Goal: Find specific page/section: Find specific page/section

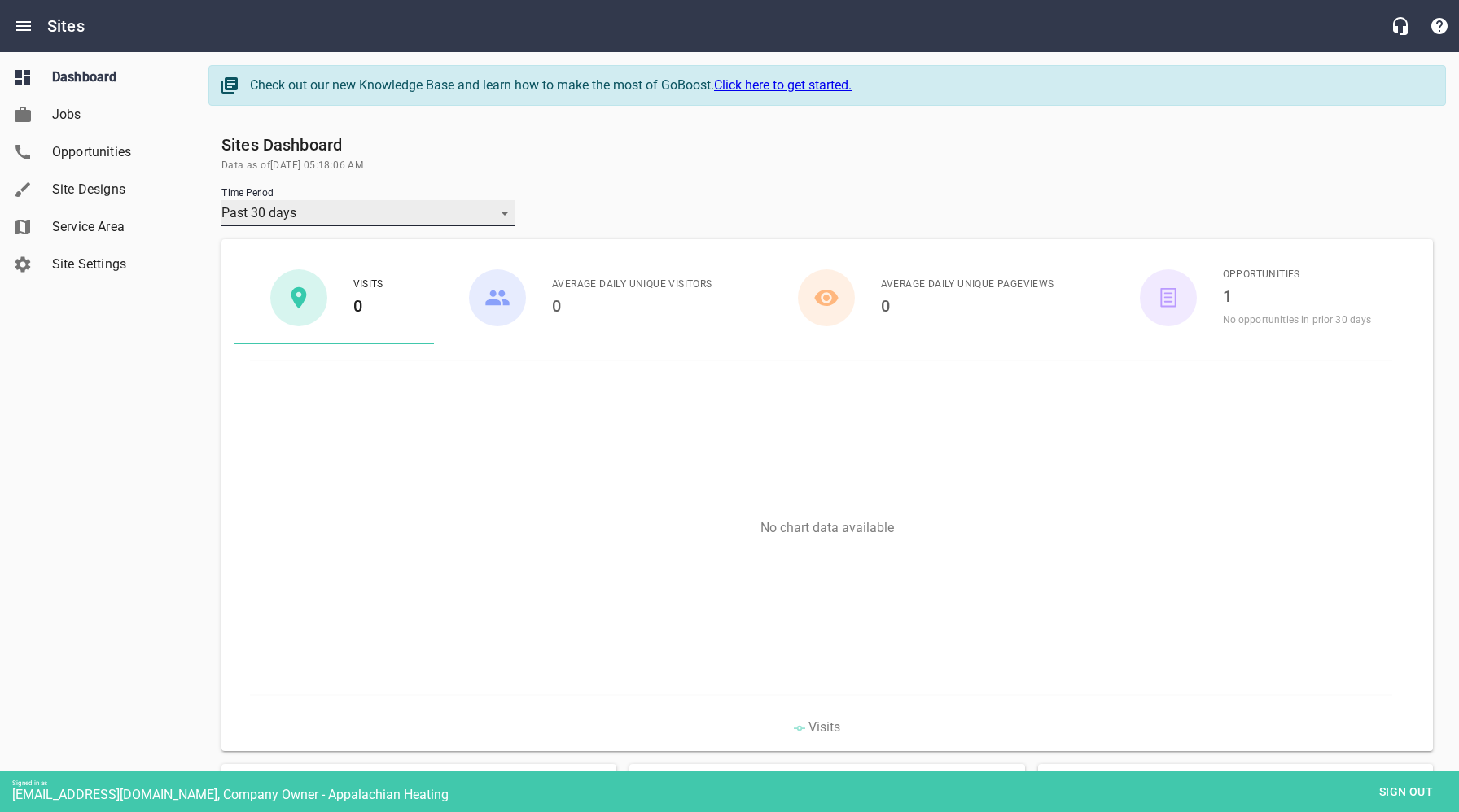
click at [441, 210] on div "Past 30 days" at bounding box center [369, 213] width 293 height 26
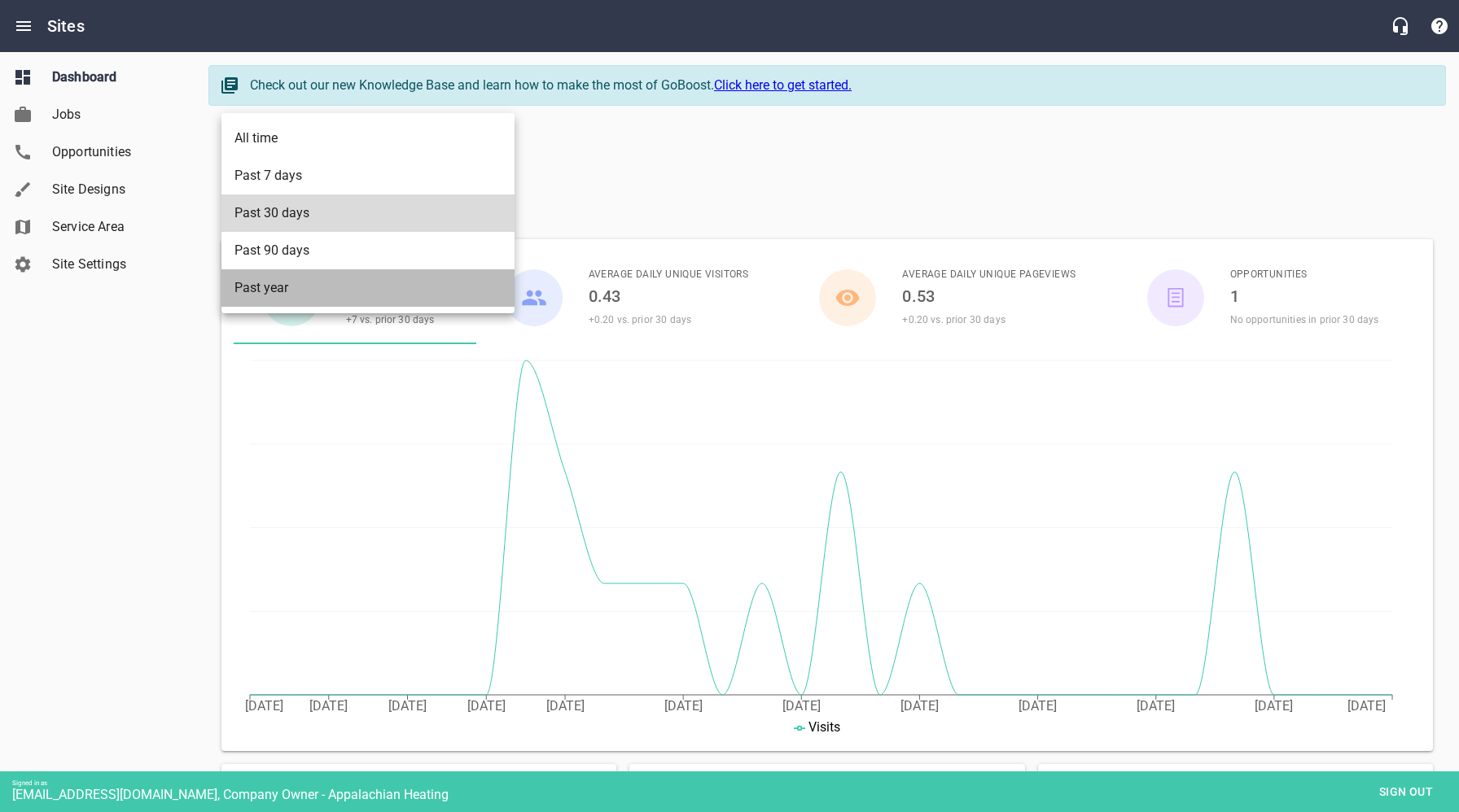
click at [275, 289] on li "Past year" at bounding box center [369, 289] width 293 height 38
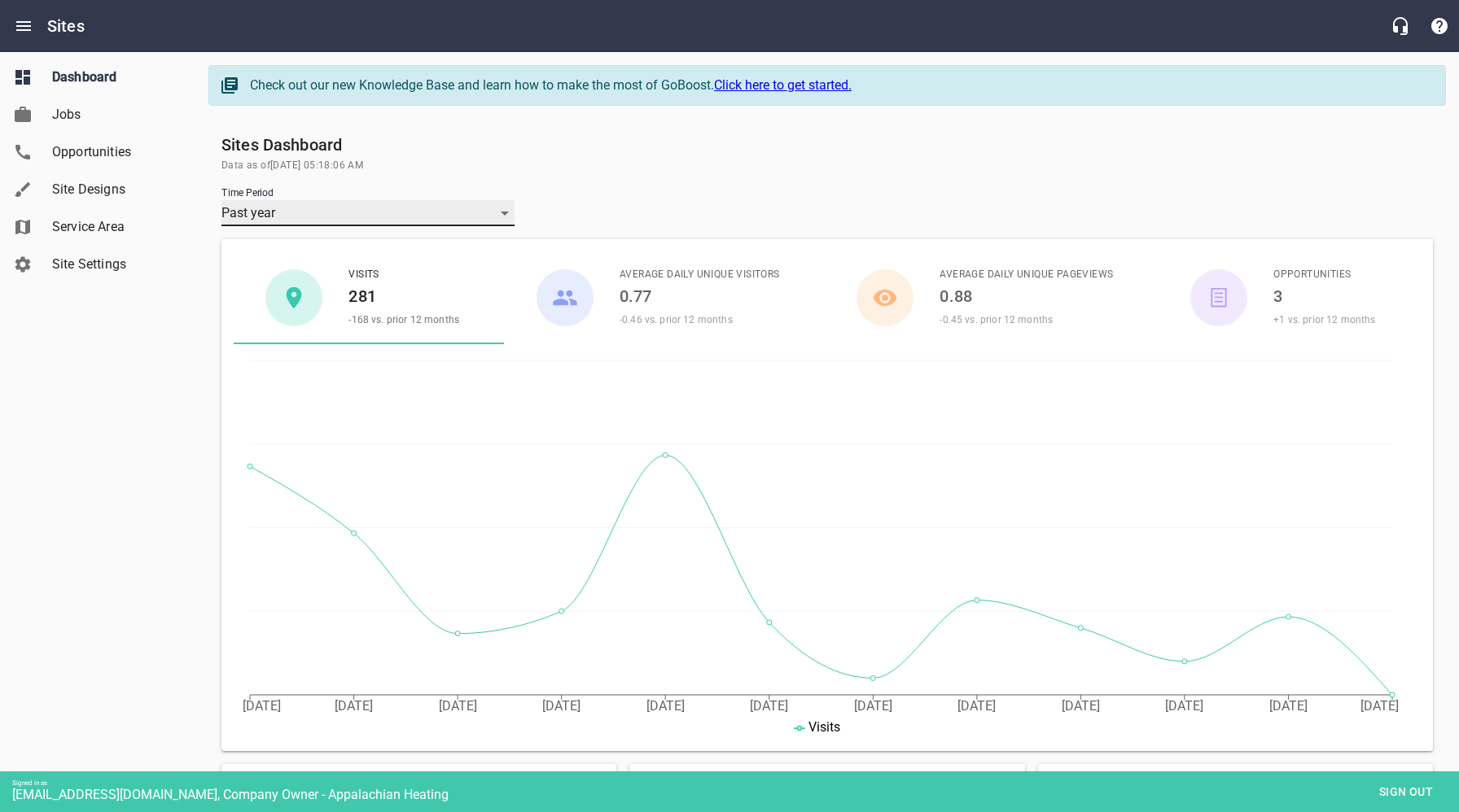
click at [508, 212] on div "Past year" at bounding box center [369, 213] width 293 height 26
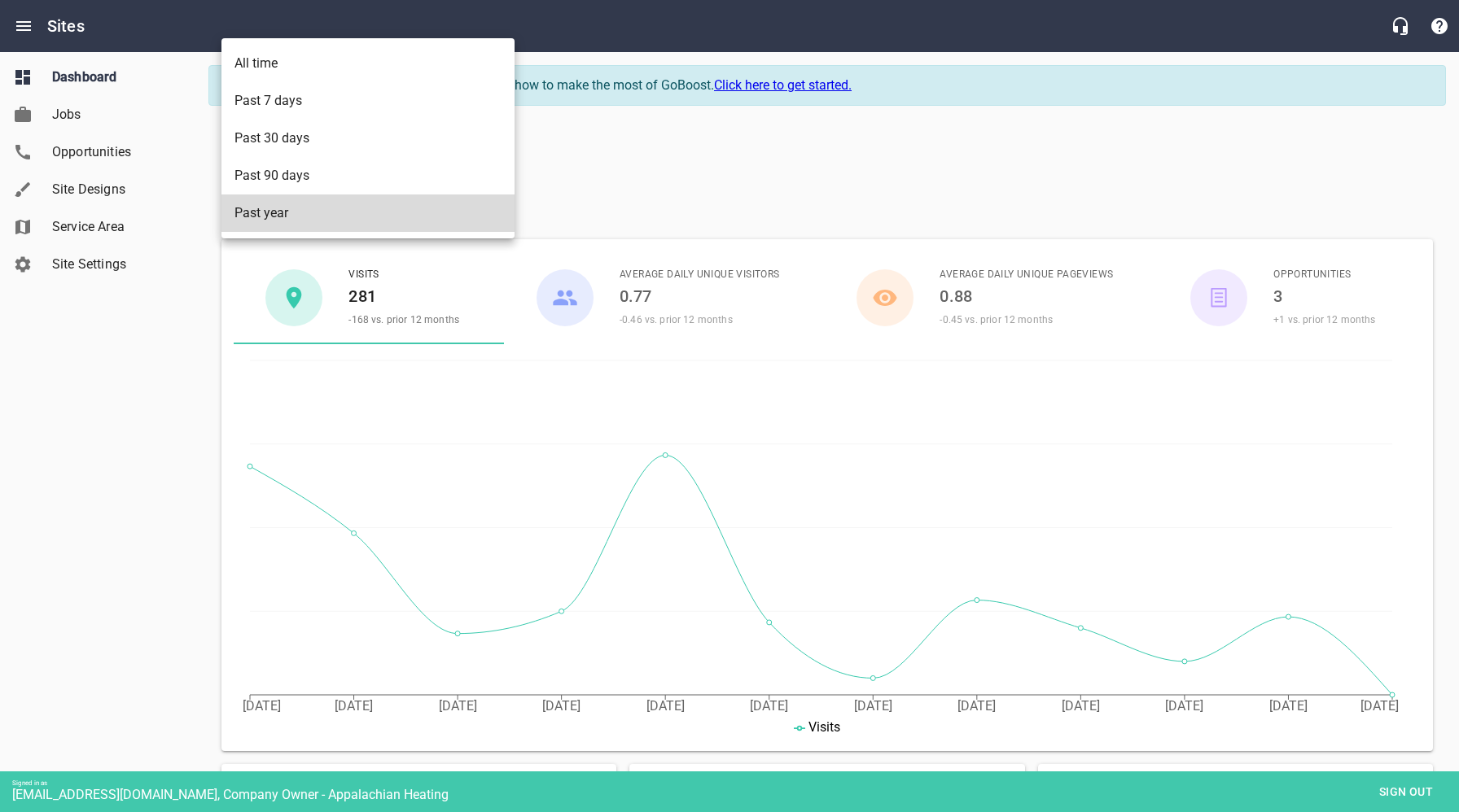
click at [708, 172] on div at bounding box center [730, 406] width 1459 height 812
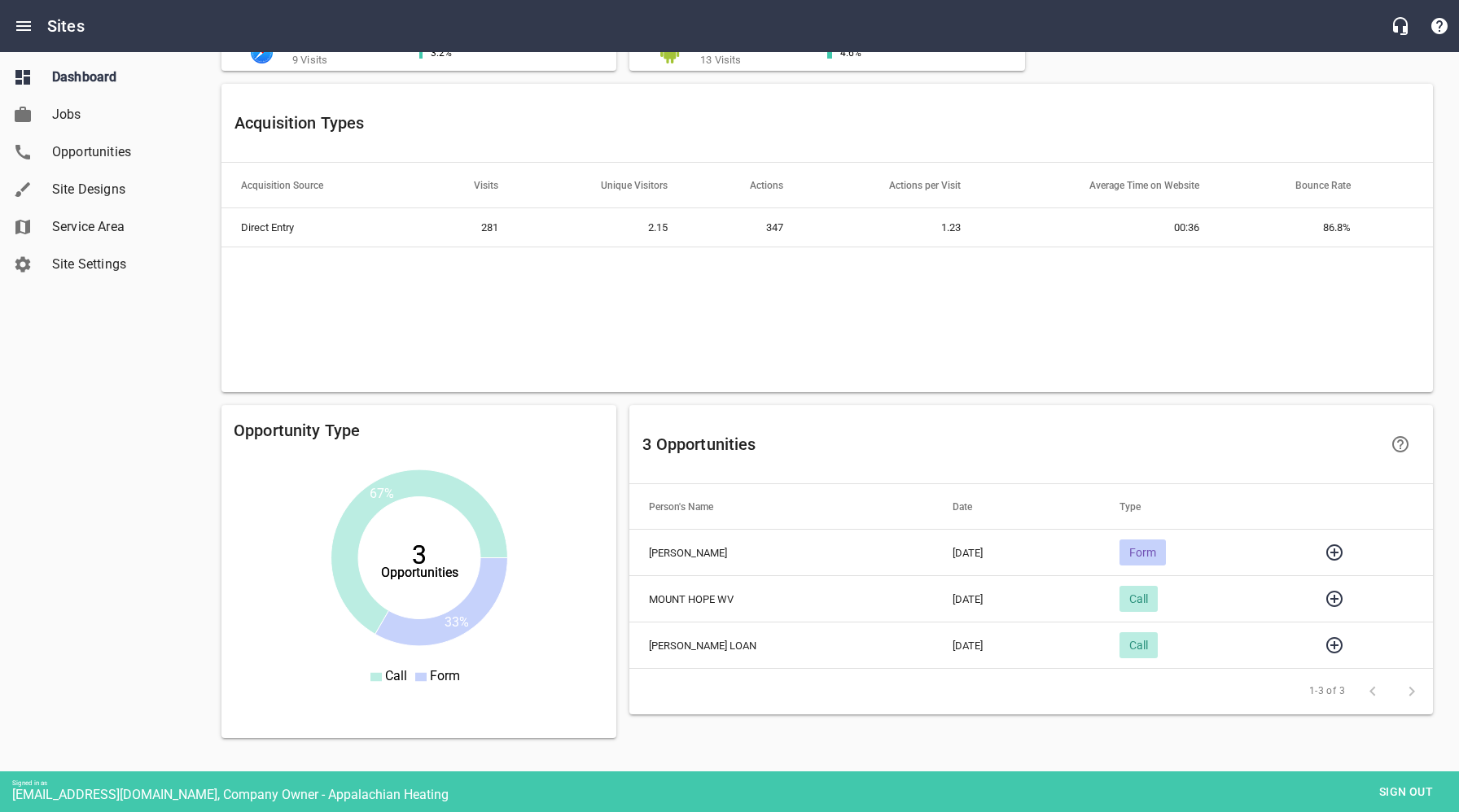
scroll to position [983, 0]
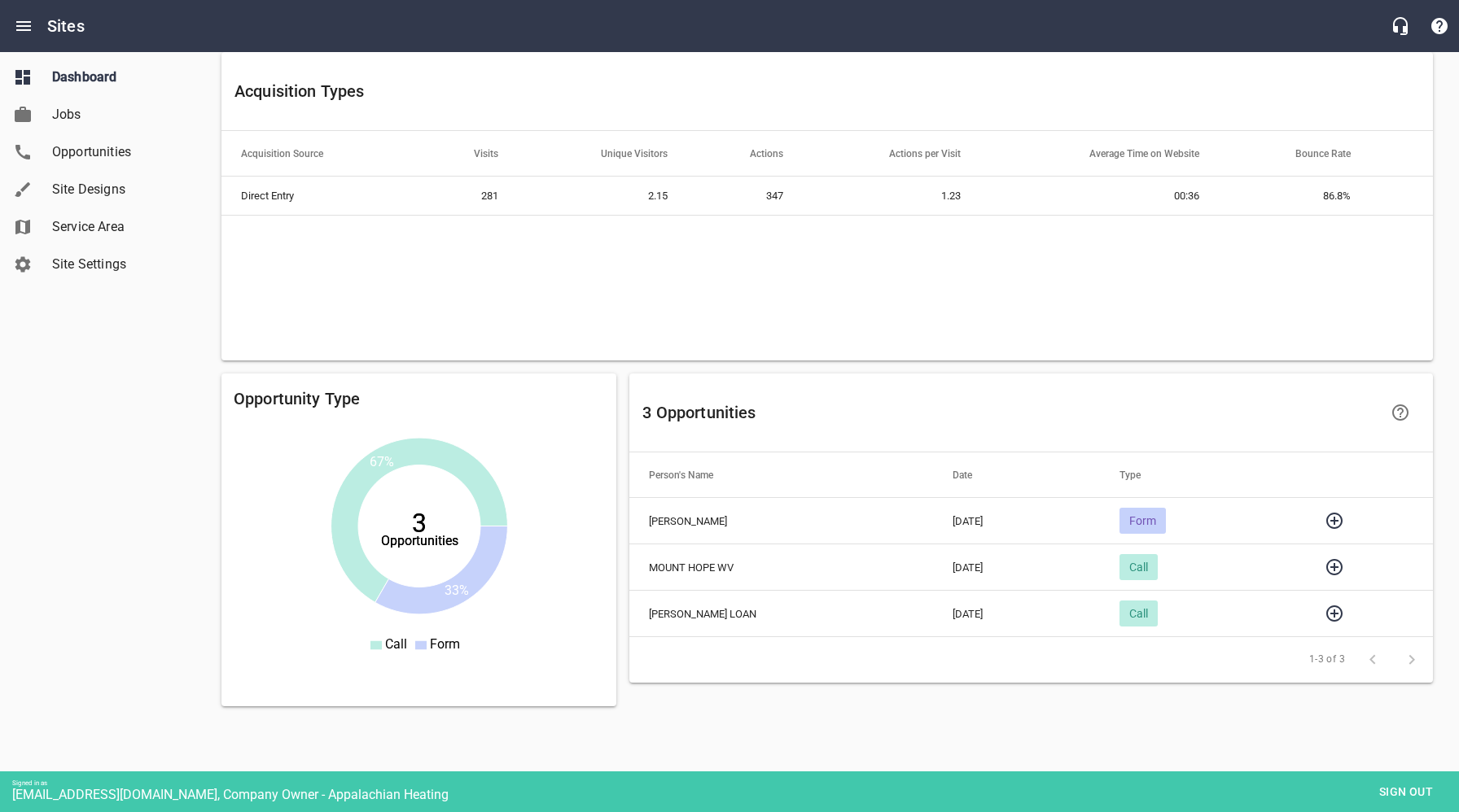
click at [1334, 517] on icon "button" at bounding box center [1334, 521] width 20 height 20
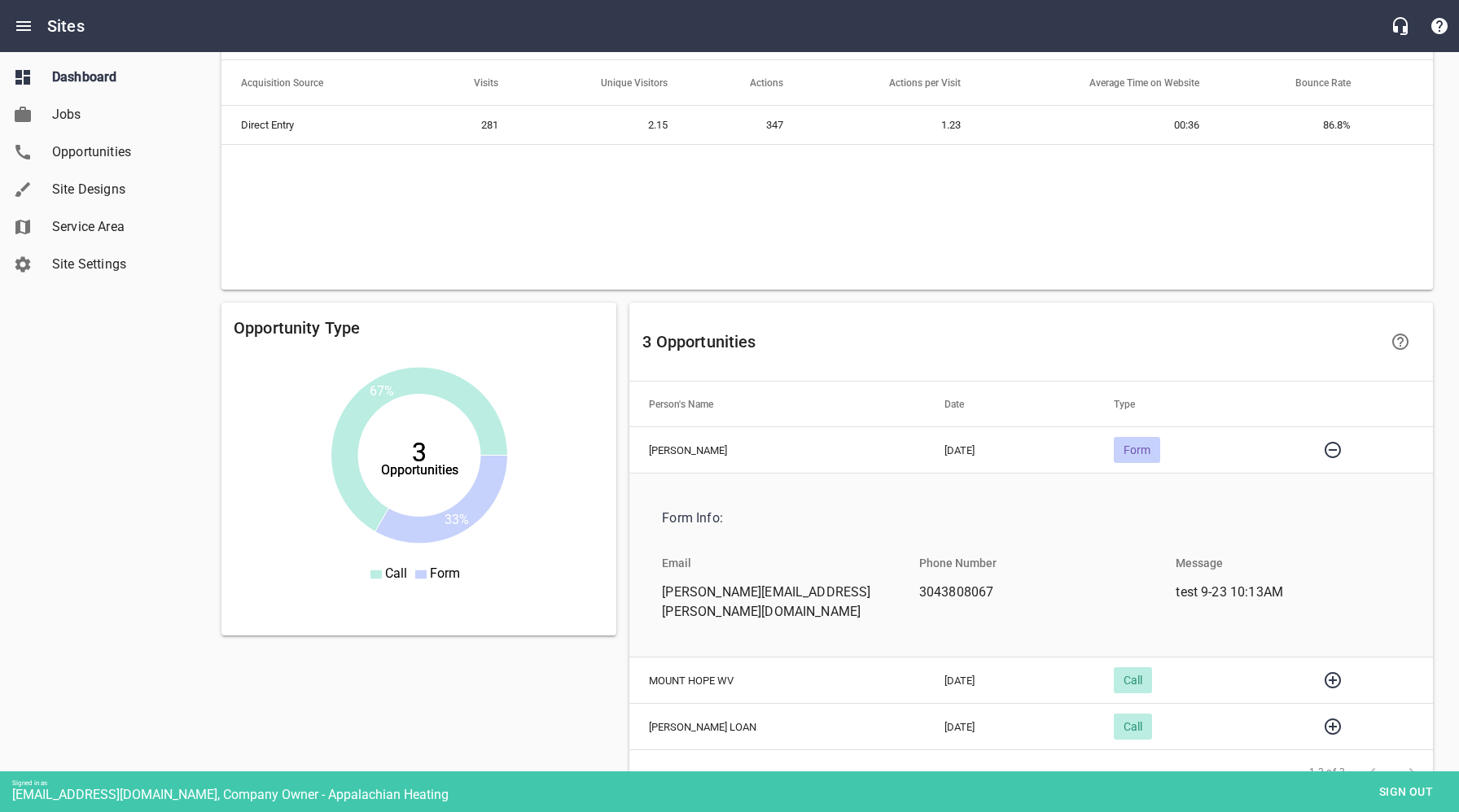
scroll to position [1124, 0]
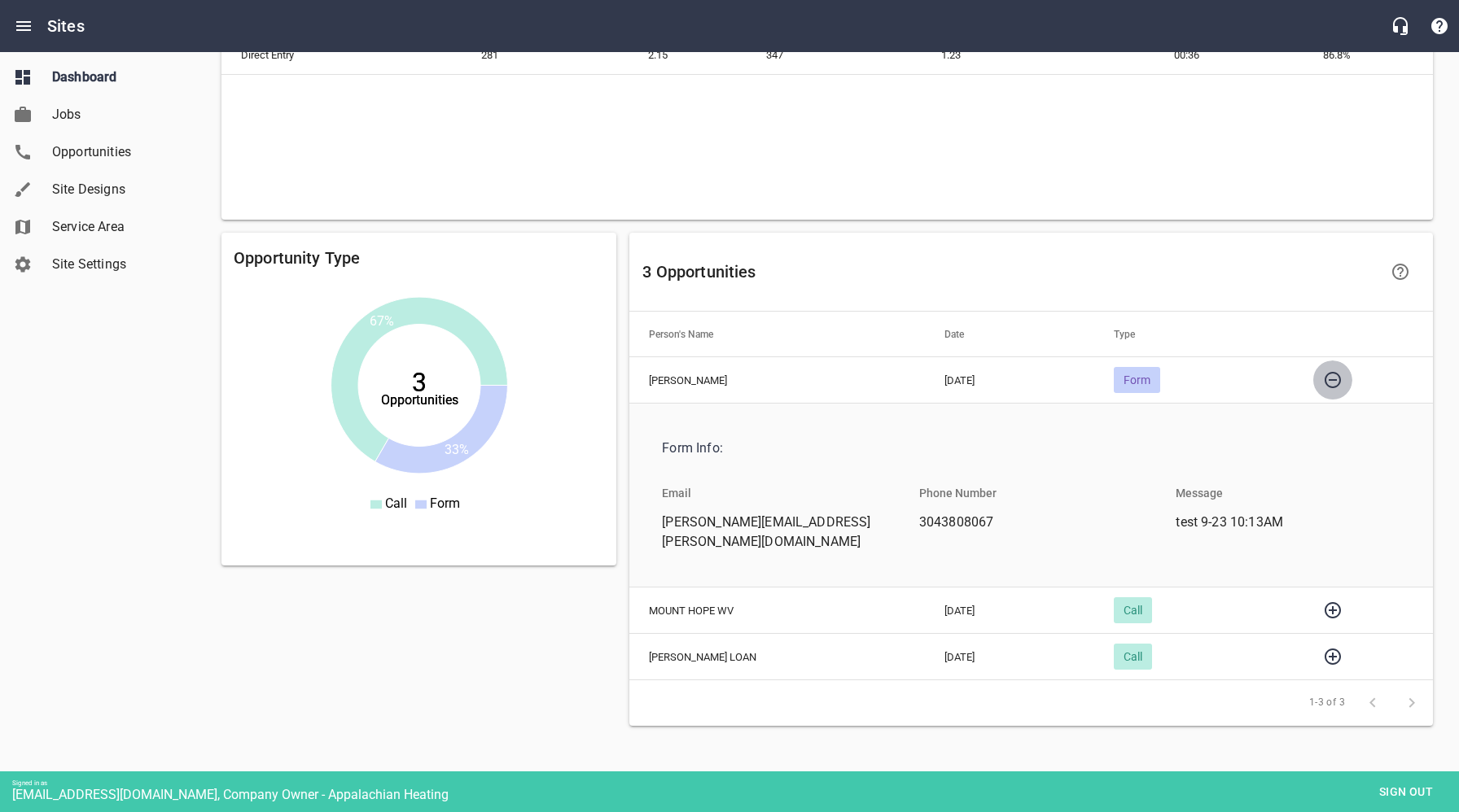
click at [1337, 374] on icon "button" at bounding box center [1332, 380] width 20 height 20
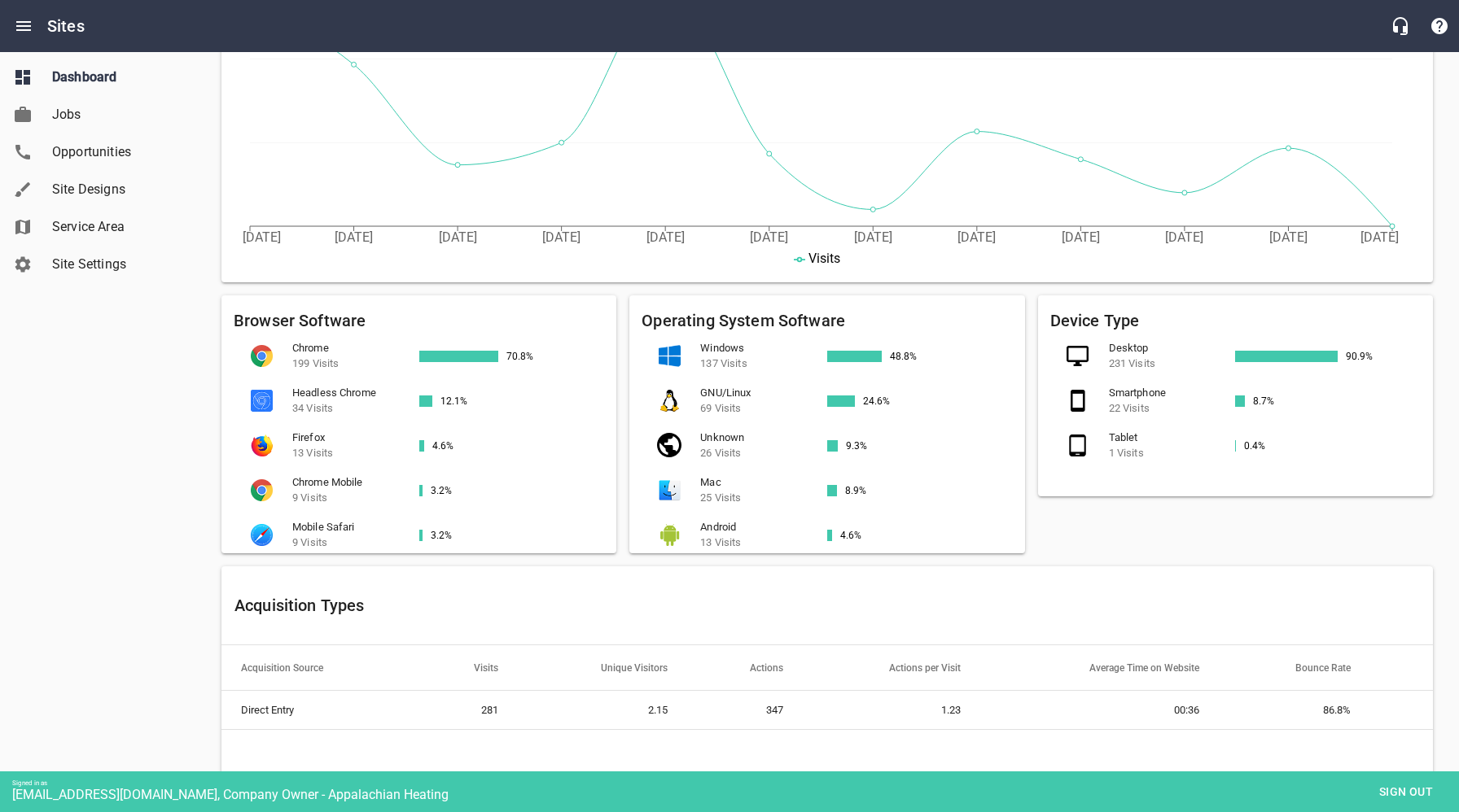
scroll to position [0, 0]
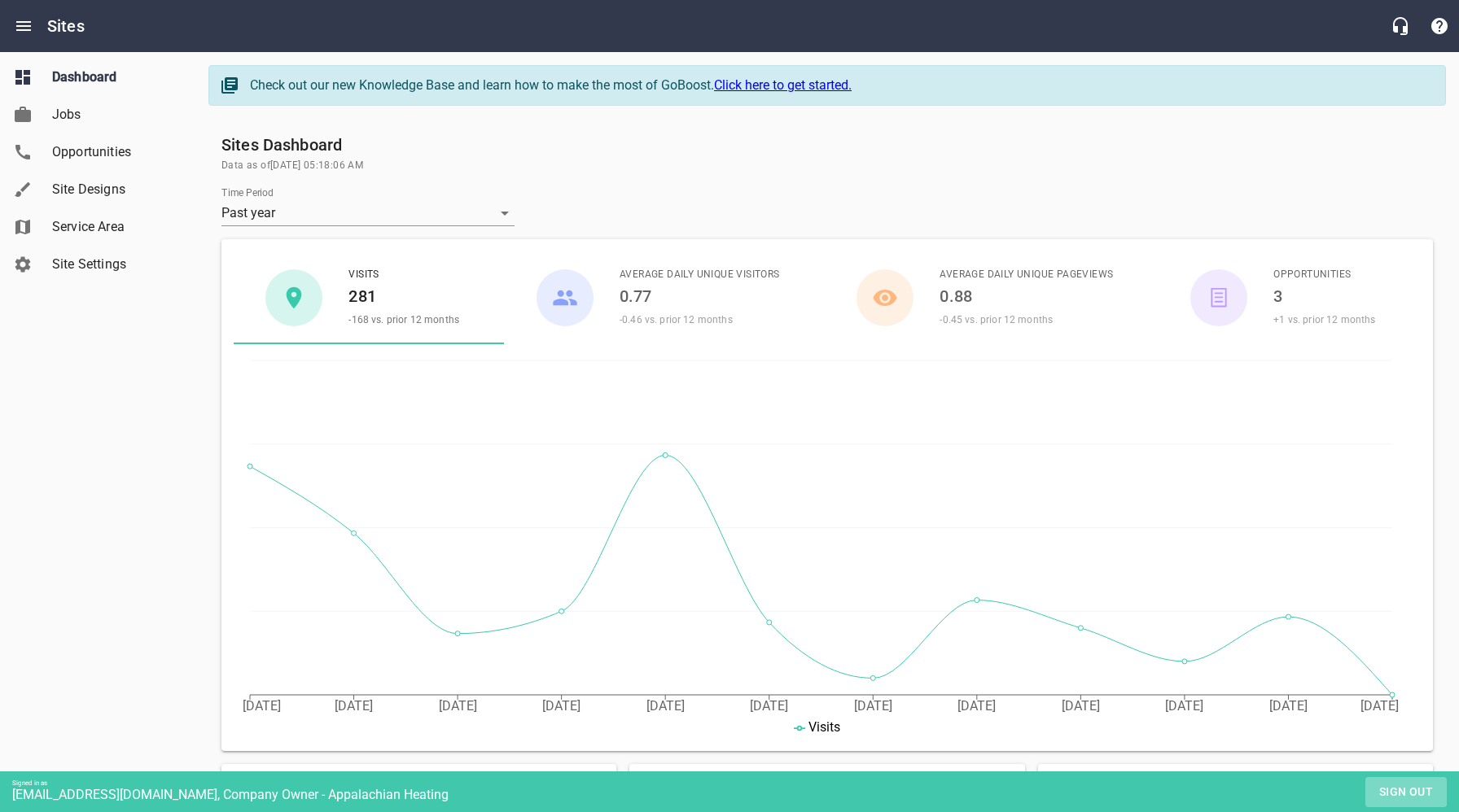
drag, startPoint x: 1413, startPoint y: 792, endPoint x: 1302, endPoint y: 742, distance: 121.7
click at [1413, 792] on span "Sign out" at bounding box center [1405, 792] width 69 height 21
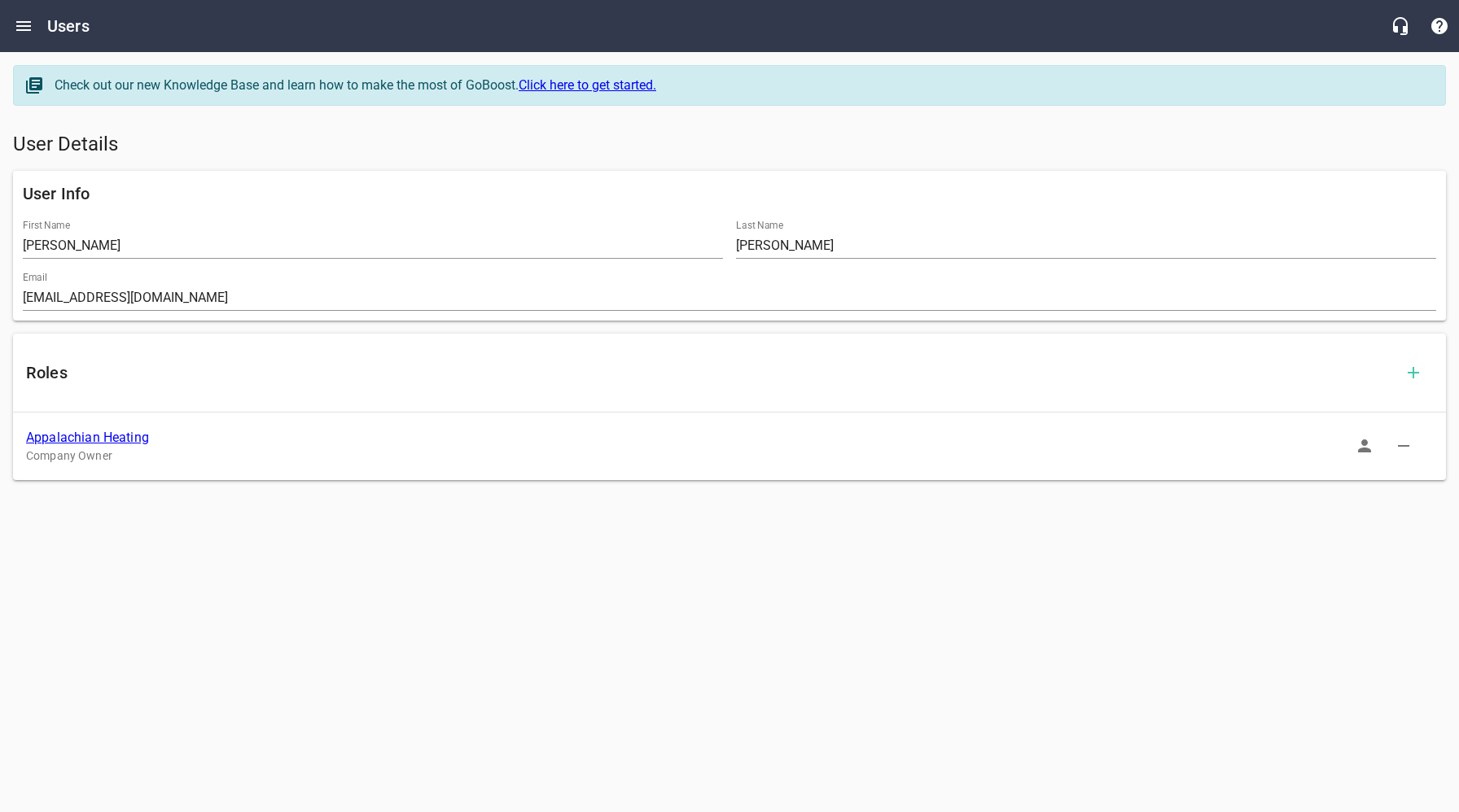
click at [117, 438] on link "Appalachian Heating" at bounding box center [87, 437] width 123 height 15
